Goal: Information Seeking & Learning: Find specific fact

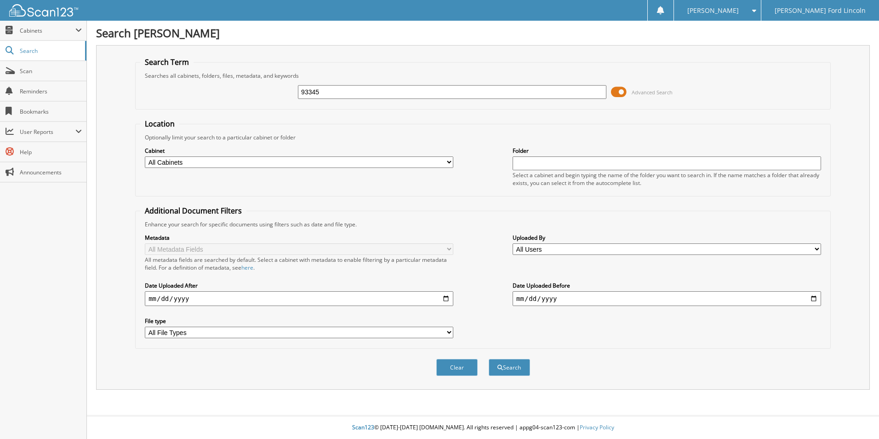
type input "93345"
click at [489, 359] on button "Search" at bounding box center [509, 367] width 41 height 17
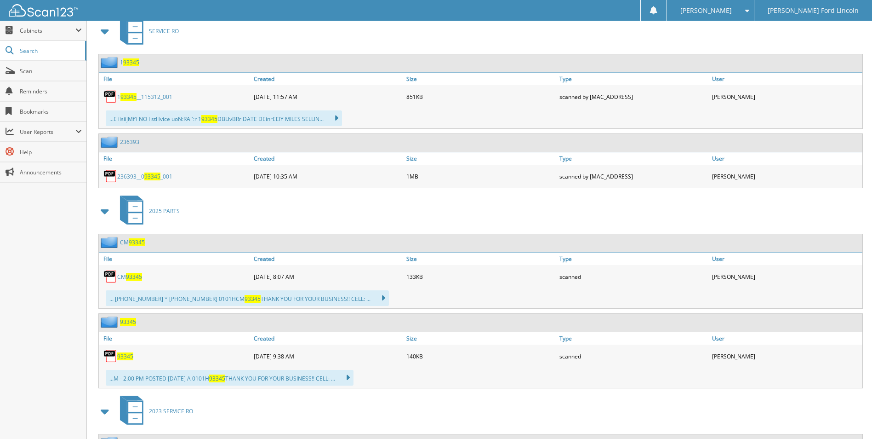
scroll to position [414, 0]
click at [126, 355] on span "93345" at bounding box center [125, 356] width 16 height 8
click at [134, 275] on span "93345" at bounding box center [134, 276] width 16 height 8
